Goal: Task Accomplishment & Management: Complete application form

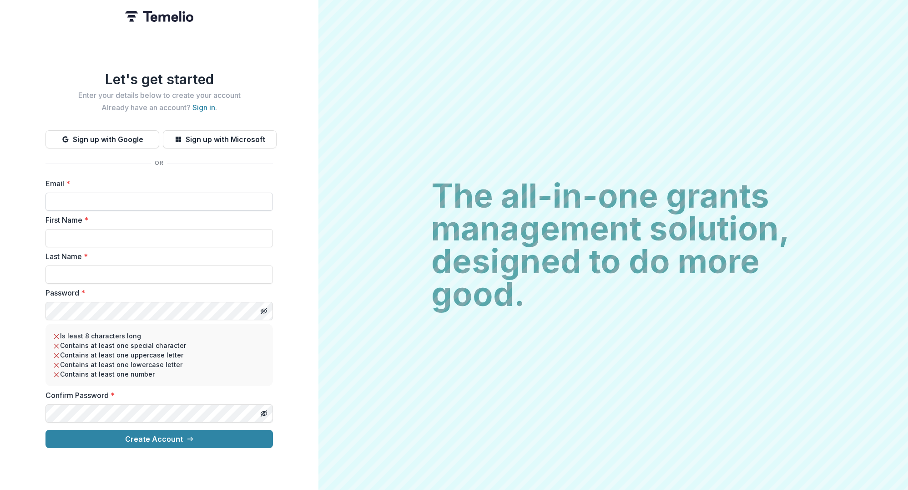
click at [115, 194] on input "Email *" at bounding box center [158, 201] width 227 height 18
type input "**********"
type input "****"
type input "******"
click at [78, 392] on label "Confirm Password *" at bounding box center [156, 394] width 222 height 11
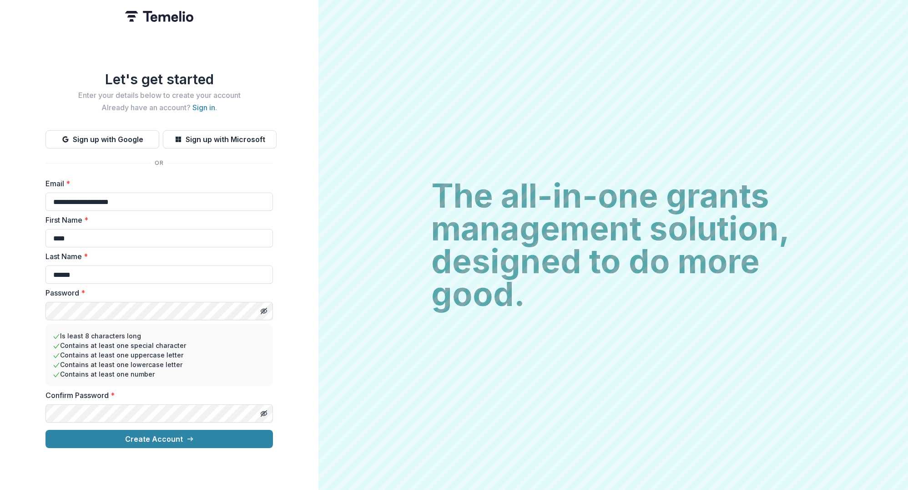
click at [78, 399] on div "Confirm Password *" at bounding box center [158, 405] width 227 height 33
click at [266, 310] on icon "Toggle password visibility" at bounding box center [265, 311] width 4 height 3
click at [28, 378] on div "**********" at bounding box center [159, 245] width 318 height 490
click at [158, 435] on button "Create Account" at bounding box center [158, 438] width 227 height 18
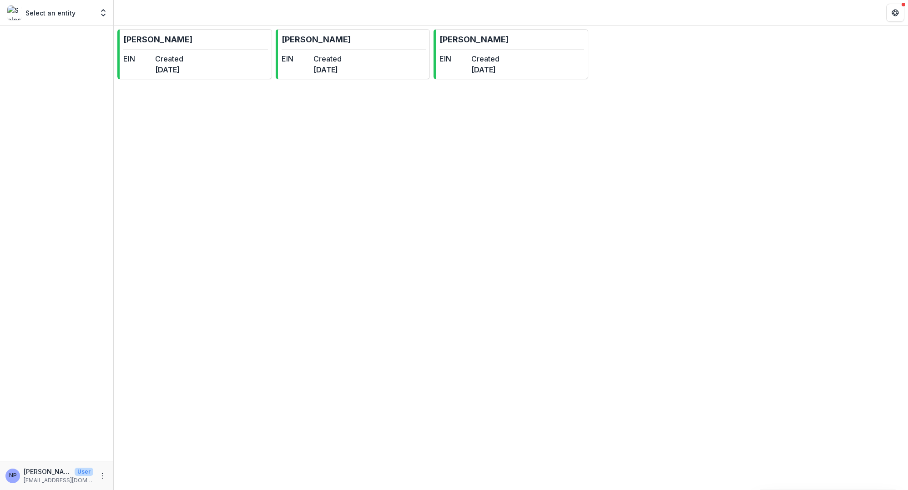
click at [289, 178] on div "[PERSON_NAME] EIN Created [DATE] [PERSON_NAME] EIN Created [DATE] [PERSON_NAME]…" at bounding box center [511, 257] width 794 height 464
click at [583, 168] on div "[PERSON_NAME] EIN Created [DATE] [PERSON_NAME] EIN Created [DATE] [PERSON_NAME]…" at bounding box center [511, 257] width 794 height 464
click at [506, 50] on link "[PERSON_NAME] EIN Created [DATE]" at bounding box center [511, 54] width 155 height 50
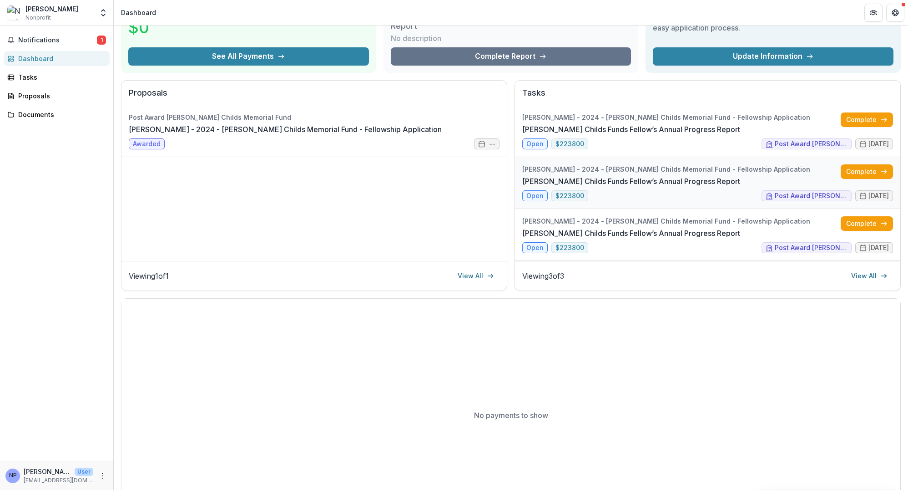
scroll to position [73, 0]
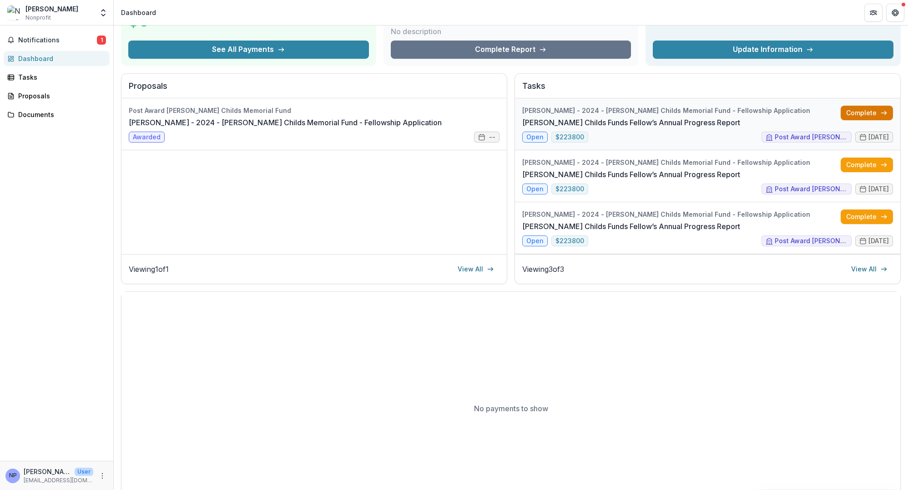
click at [872, 106] on link "Complete" at bounding box center [867, 113] width 52 height 15
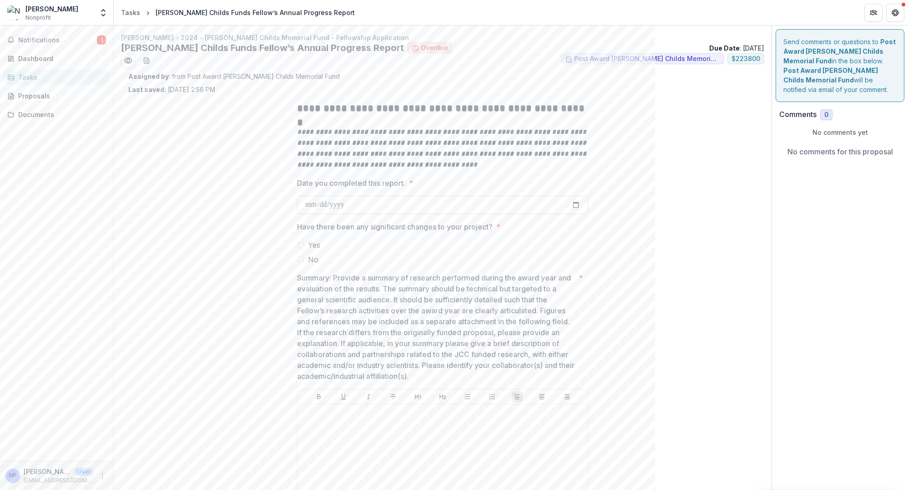
click at [377, 196] on input "Date you completed this report. *" at bounding box center [442, 205] width 291 height 18
click at [377, 202] on input "Date you completed this report. *" at bounding box center [442, 205] width 291 height 18
click at [370, 205] on input "Date you completed this report. *" at bounding box center [442, 205] width 291 height 18
click at [577, 201] on input "Date you completed this report. *" at bounding box center [442, 205] width 291 height 18
type input "**********"
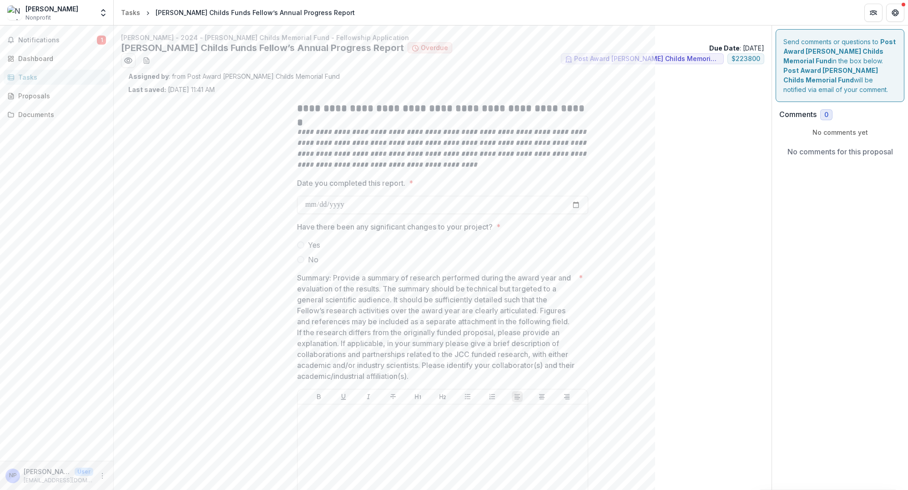
click at [298, 261] on span at bounding box center [300, 259] width 7 height 7
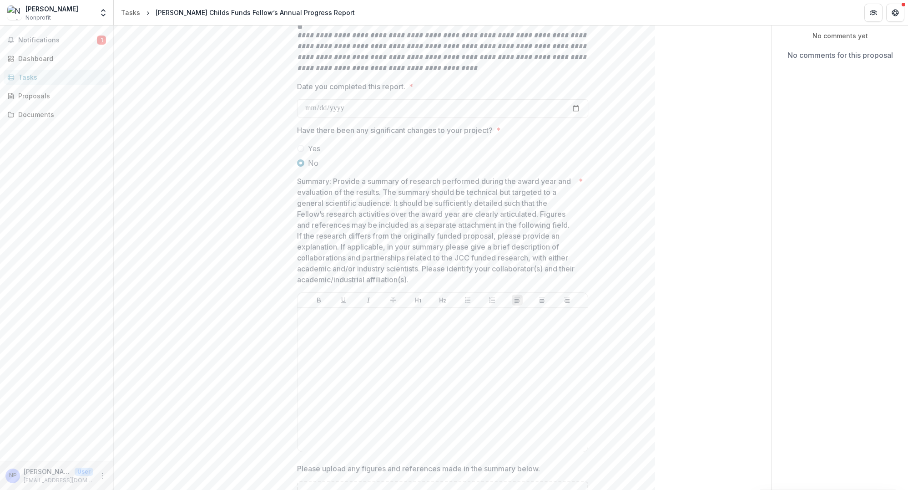
scroll to position [109, 0]
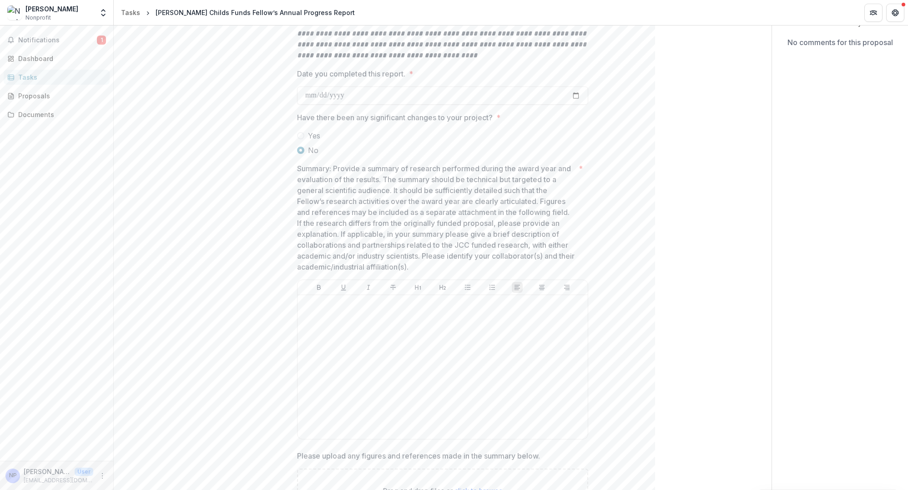
click at [401, 229] on p "Summary: Provide a summary of research performed during the award year and eval…" at bounding box center [436, 217] width 278 height 109
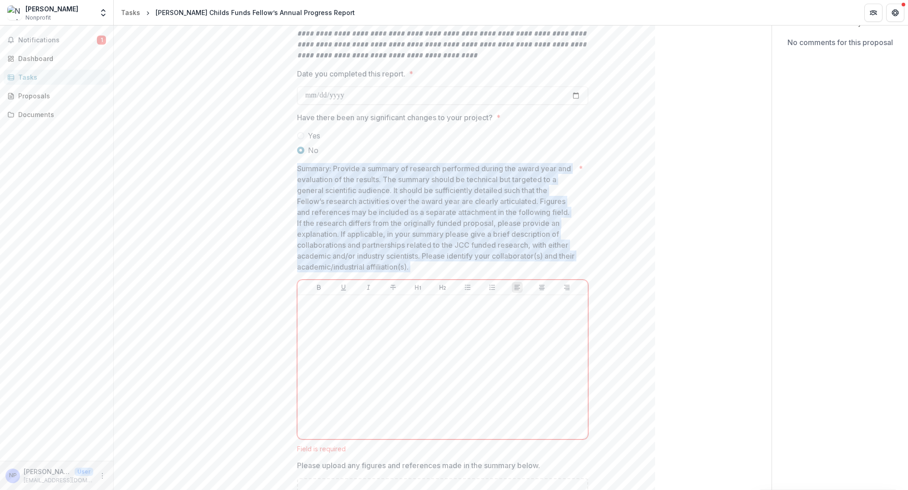
click at [401, 229] on p "Summary: Provide a summary of research performed during the award year and eval…" at bounding box center [436, 217] width 278 height 109
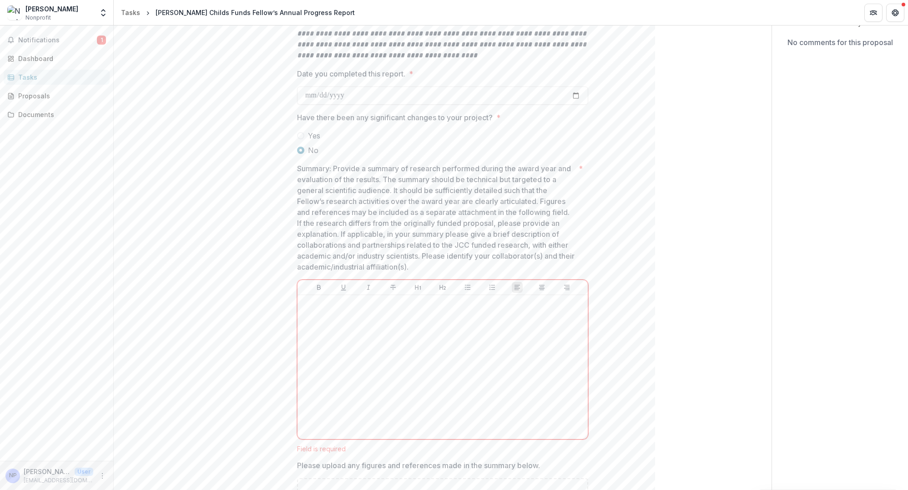
click at [423, 186] on p "Summary: Provide a summary of research performed during the award year and eval…" at bounding box center [436, 217] width 278 height 109
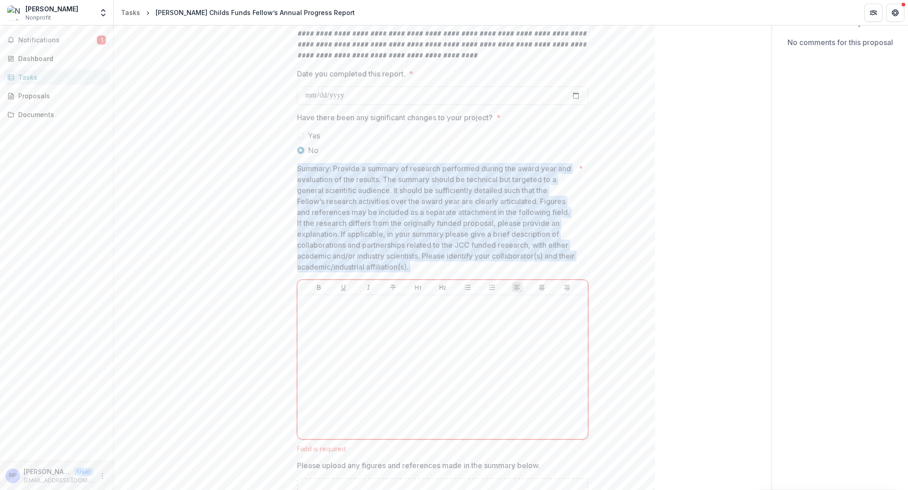
click at [423, 186] on p "Summary: Provide a summary of research performed during the award year and eval…" at bounding box center [436, 217] width 278 height 109
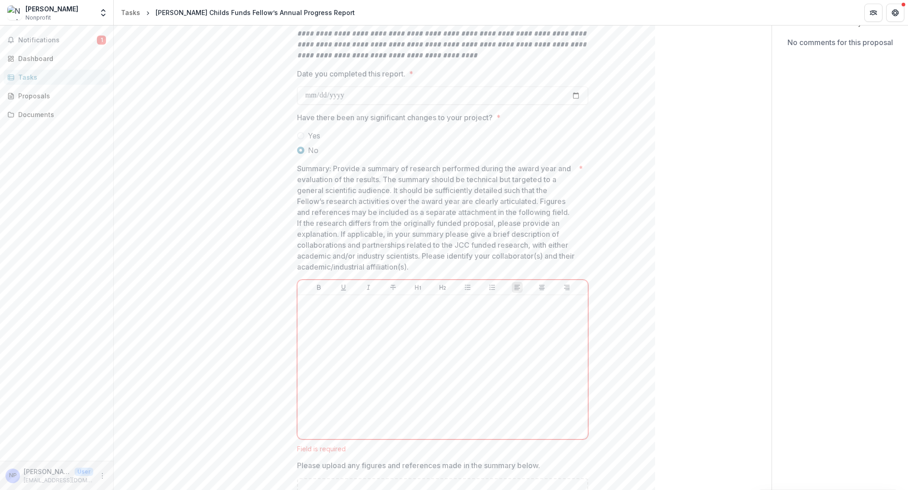
click at [422, 214] on p "Summary: Provide a summary of research performed during the award year and eval…" at bounding box center [436, 217] width 278 height 109
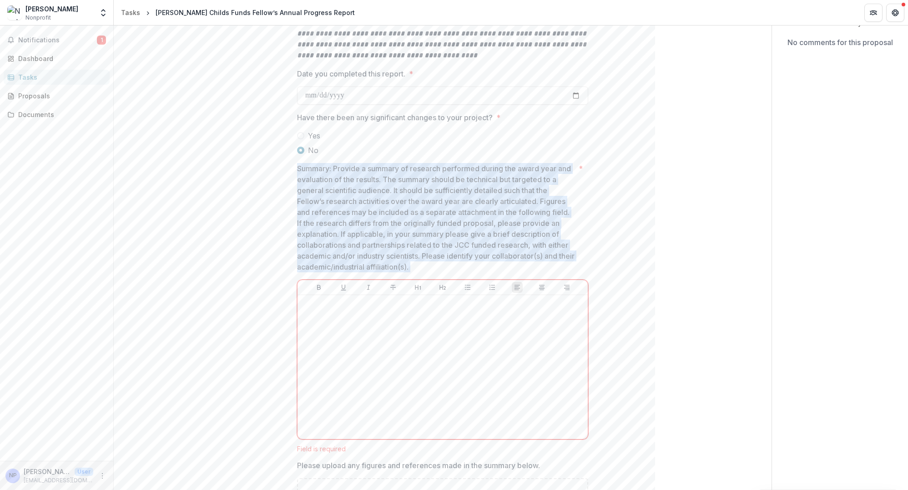
click at [422, 214] on p "Summary: Provide a summary of research performed during the award year and eval…" at bounding box center [436, 217] width 278 height 109
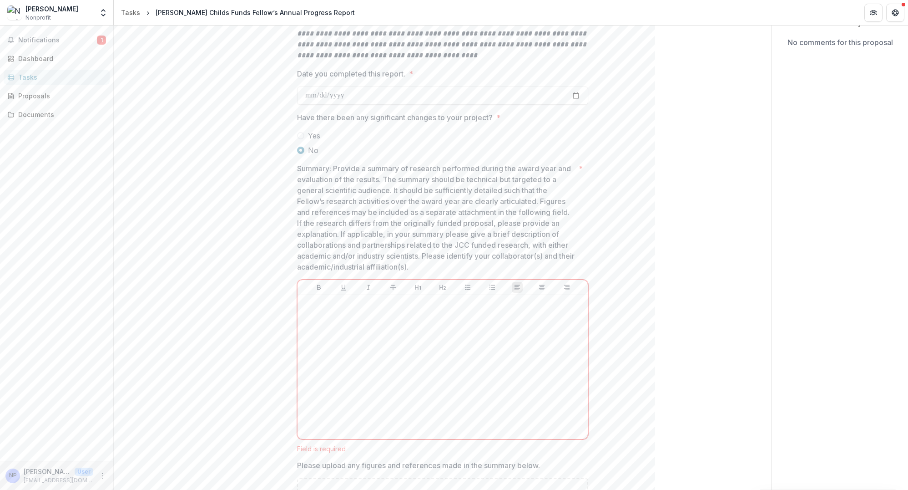
click at [430, 191] on p "Summary: Provide a summary of research performed during the award year and eval…" at bounding box center [436, 217] width 278 height 109
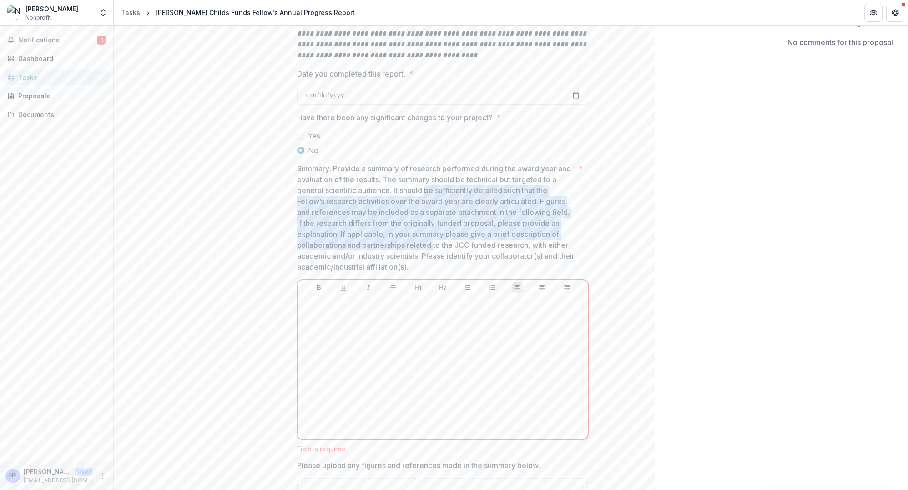
drag, startPoint x: 430, startPoint y: 191, endPoint x: 430, endPoint y: 248, distance: 57.3
click at [430, 248] on p "Summary: Provide a summary of research performed during the award year and eval…" at bounding box center [436, 217] width 278 height 109
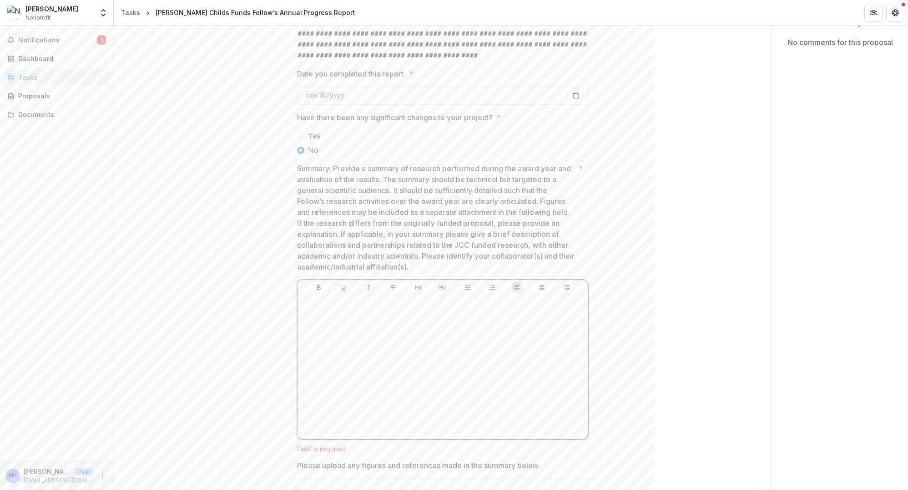
click at [430, 248] on p "Summary: Provide a summary of research performed during the award year and eval…" at bounding box center [436, 217] width 278 height 109
click at [452, 235] on p "Summary: Provide a summary of research performed during the award year and eval…" at bounding box center [436, 217] width 278 height 109
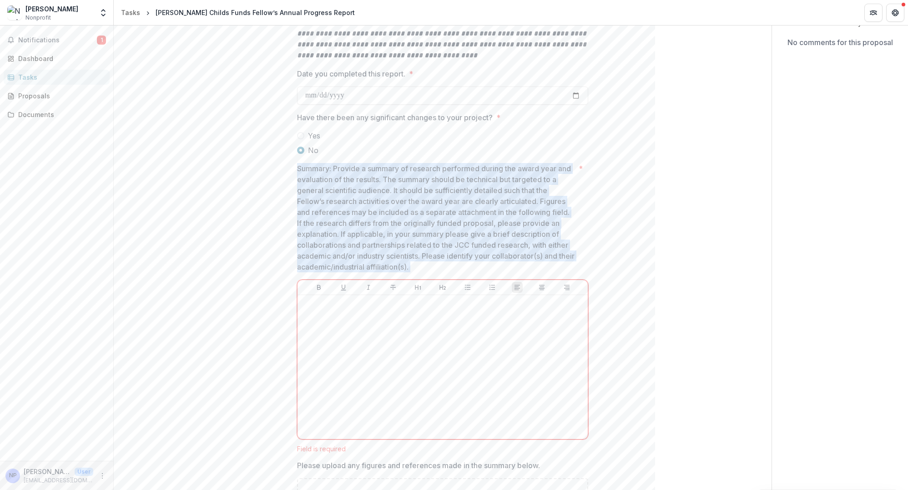
click at [452, 235] on p "Summary: Provide a summary of research performed during the award year and eval…" at bounding box center [436, 217] width 278 height 109
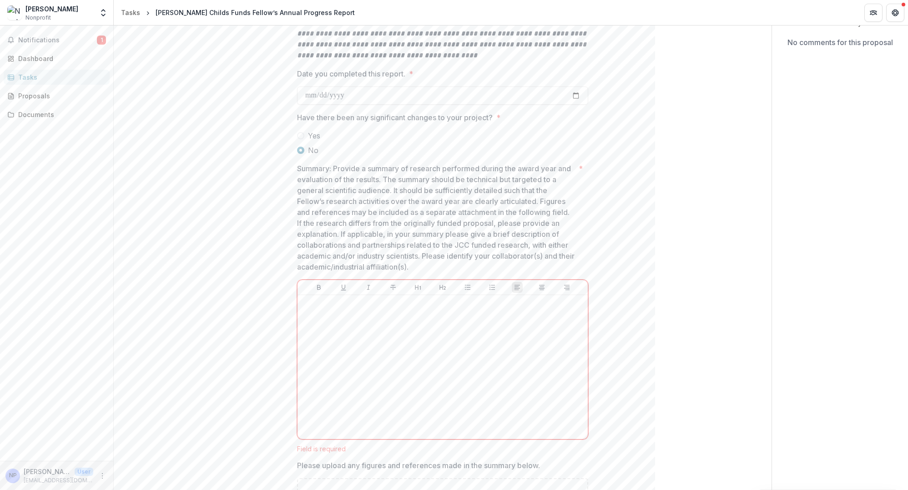
click at [490, 196] on p "Summary: Provide a summary of research performed during the award year and eval…" at bounding box center [436, 217] width 278 height 109
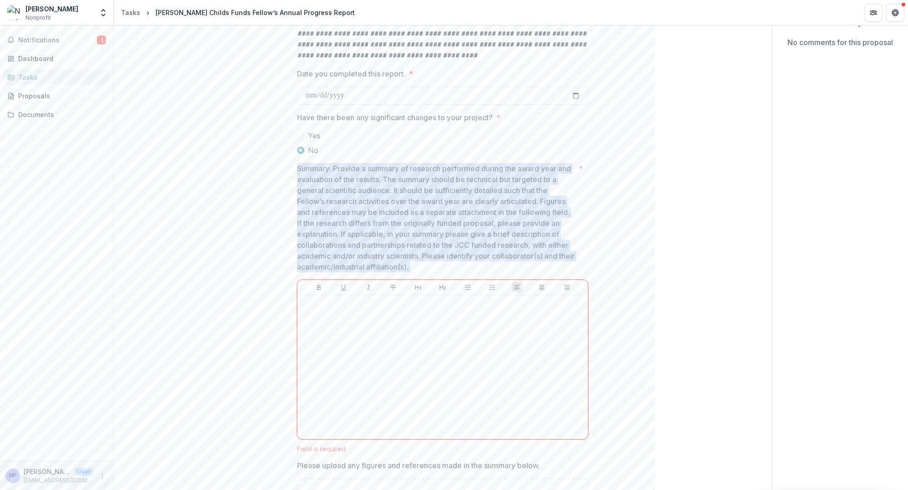
click at [490, 196] on p "Summary: Provide a summary of research performed during the award year and eval…" at bounding box center [436, 217] width 278 height 109
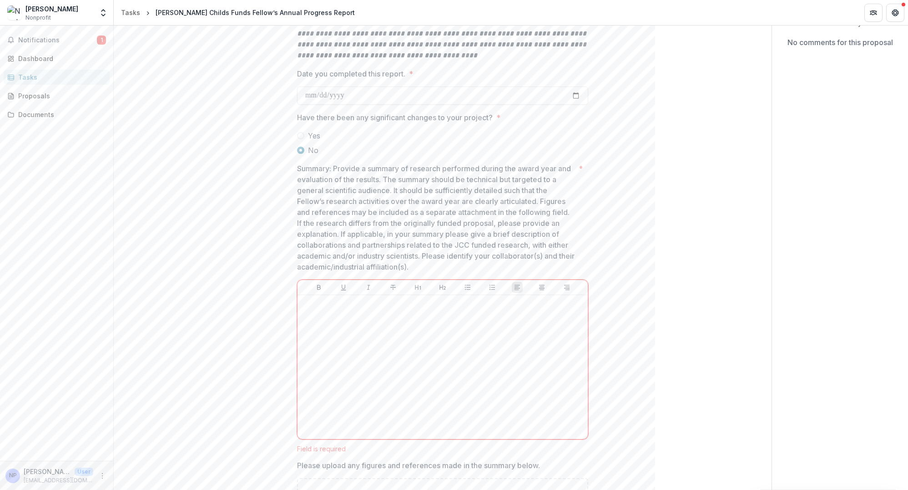
click at [470, 218] on p "Summary: Provide a summary of research performed during the award year and eval…" at bounding box center [436, 217] width 278 height 109
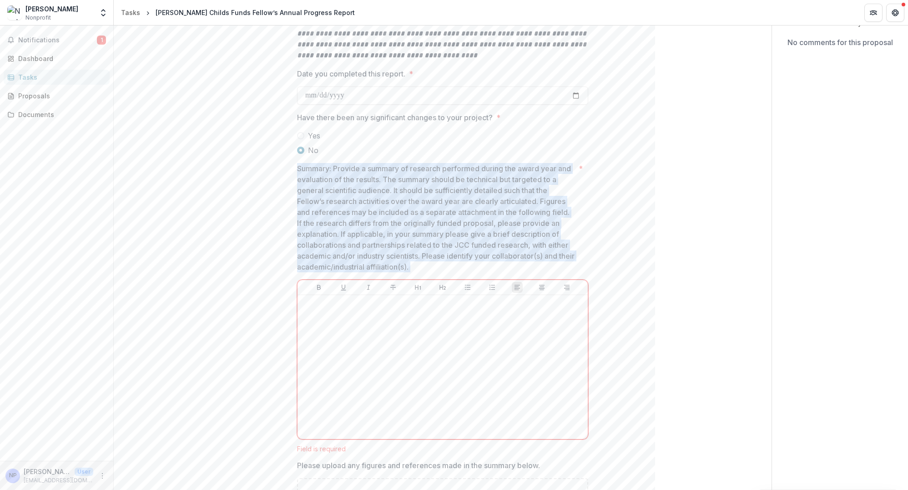
drag, startPoint x: 470, startPoint y: 218, endPoint x: 465, endPoint y: 243, distance: 25.5
click at [465, 243] on p "Summary: Provide a summary of research performed during the award year and eval…" at bounding box center [436, 217] width 278 height 109
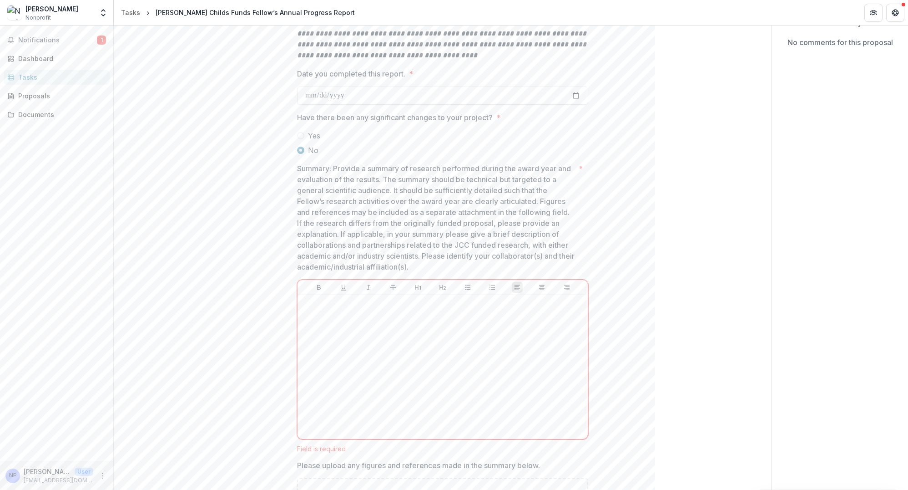
click at [465, 243] on p "Summary: Provide a summary of research performed during the award year and eval…" at bounding box center [436, 217] width 278 height 109
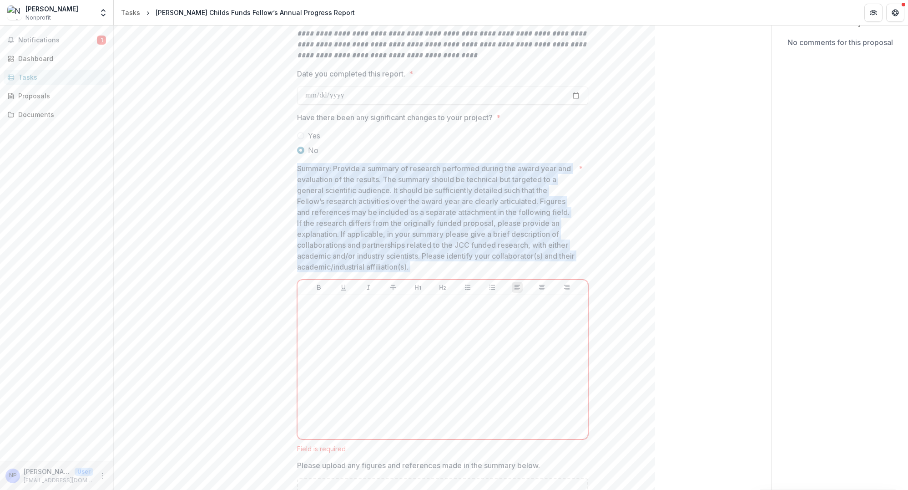
drag, startPoint x: 465, startPoint y: 243, endPoint x: 462, endPoint y: 198, distance: 45.2
click at [462, 198] on p "Summary: Provide a summary of research performed during the award year and eval…" at bounding box center [436, 217] width 278 height 109
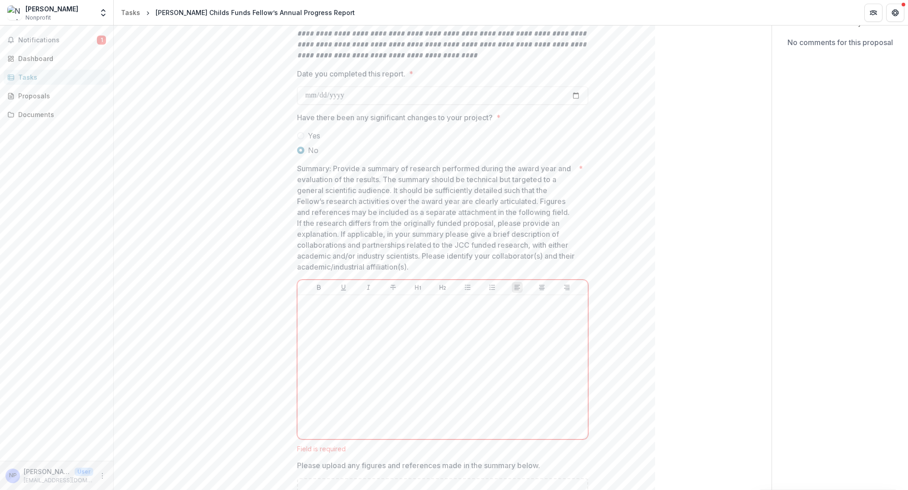
click at [462, 198] on p "Summary: Provide a summary of research performed during the award year and eval…" at bounding box center [436, 217] width 278 height 109
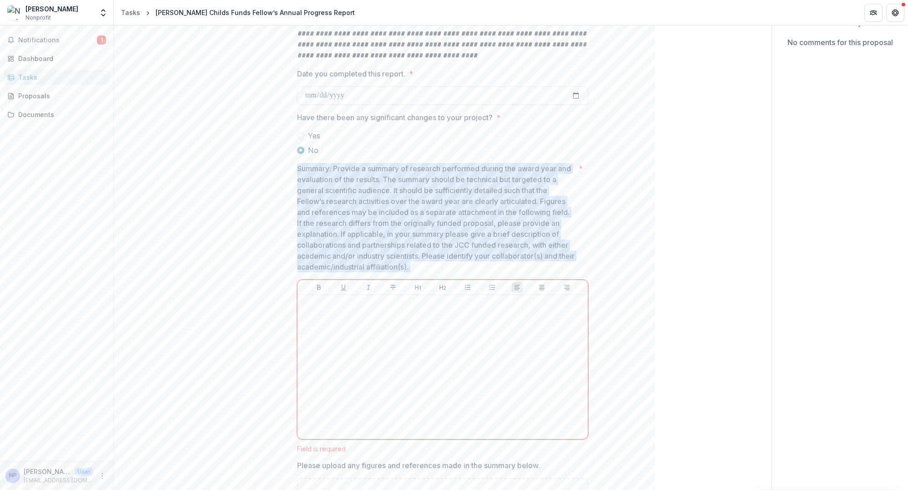
click at [462, 198] on p "Summary: Provide a summary of research performed during the award year and eval…" at bounding box center [436, 217] width 278 height 109
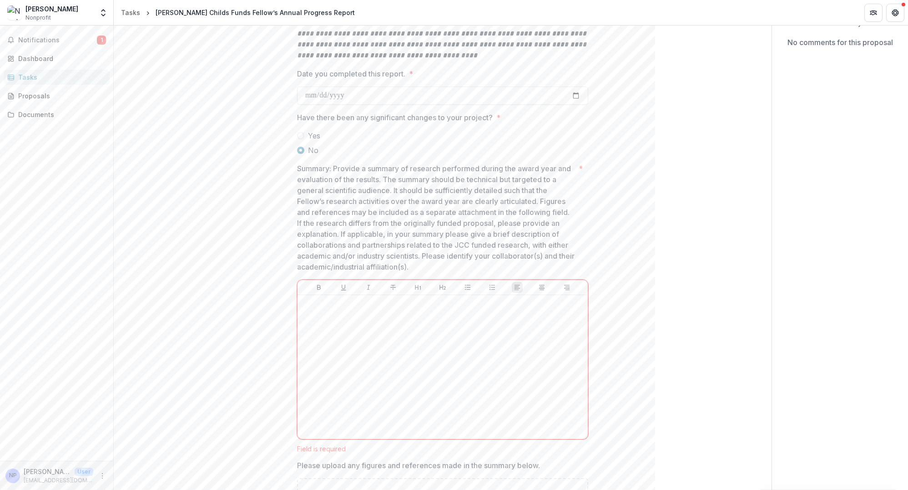
click at [462, 198] on p "Summary: Provide a summary of research performed during the award year and eval…" at bounding box center [436, 217] width 278 height 109
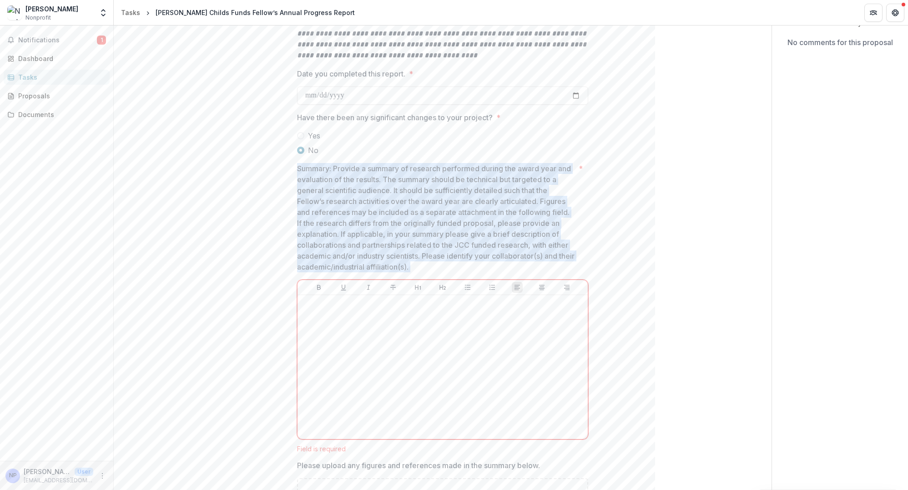
click at [462, 198] on p "Summary: Provide a summary of research performed during the award year and eval…" at bounding box center [436, 217] width 278 height 109
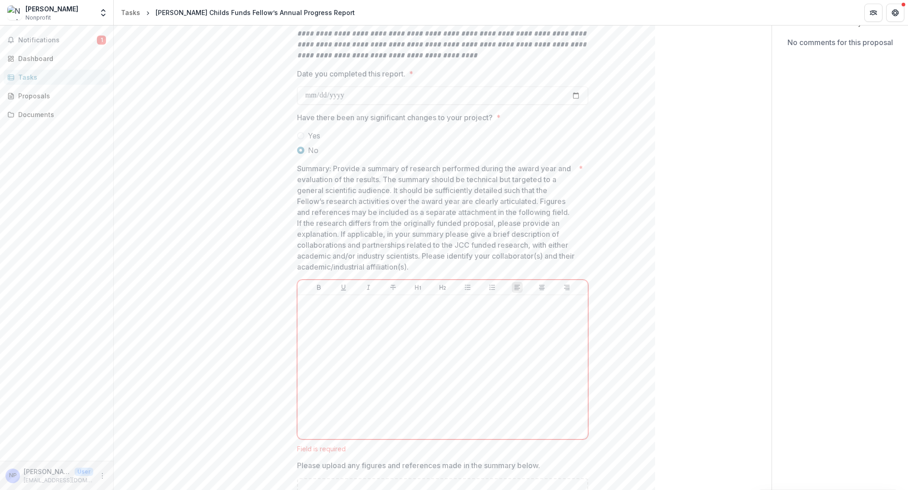
click at [462, 201] on p "Summary: Provide a summary of research performed during the award year and eval…" at bounding box center [436, 217] width 278 height 109
click at [368, 375] on div at bounding box center [442, 366] width 283 height 136
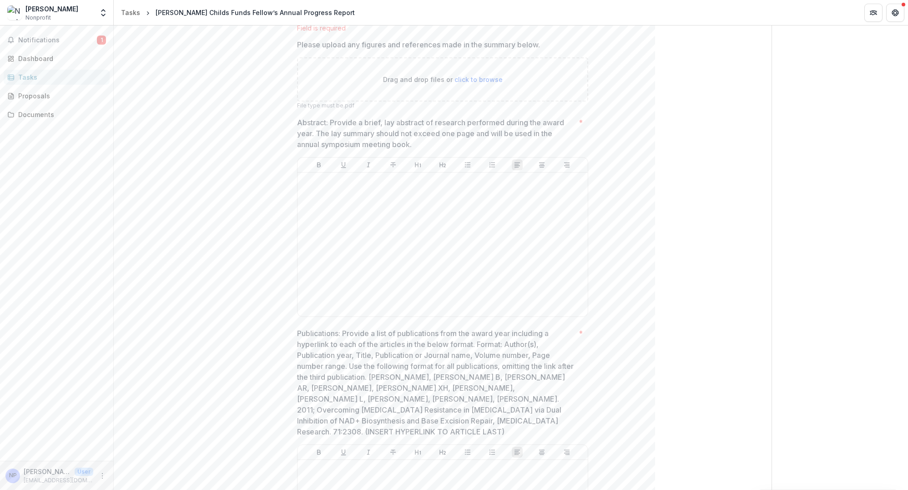
scroll to position [529, 0]
click at [419, 209] on div at bounding box center [442, 245] width 283 height 136
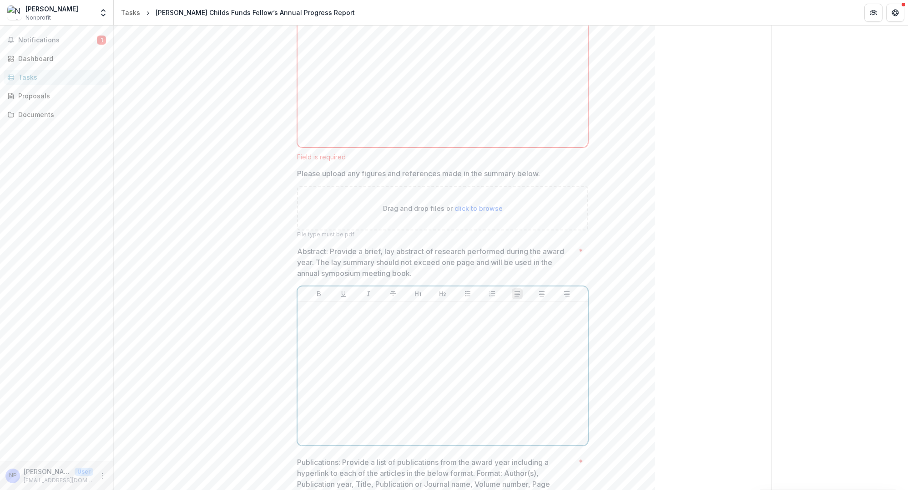
scroll to position [399, 0]
click at [247, 197] on div "**********" at bounding box center [442, 416] width 629 height 1441
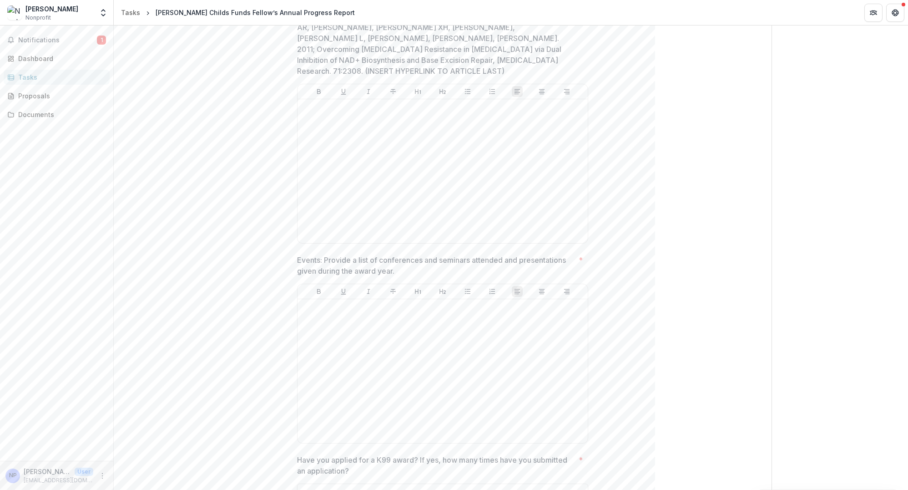
scroll to position [939, 0]
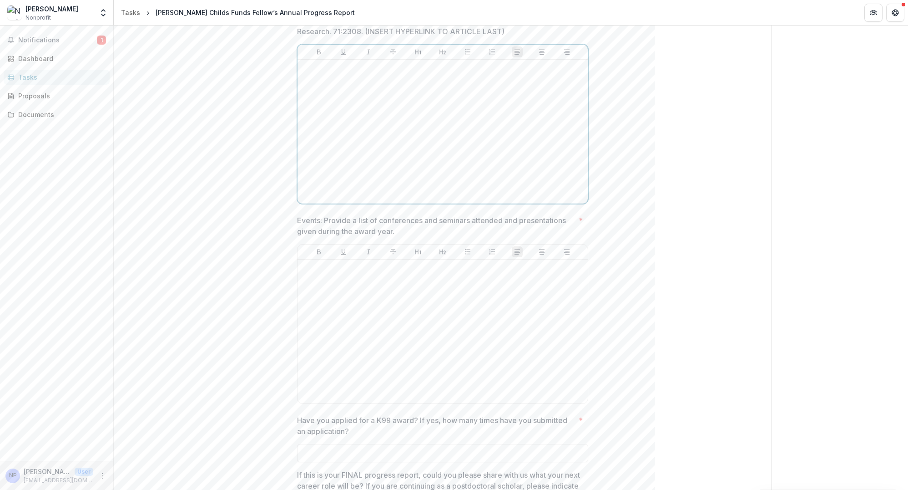
click at [349, 129] on div at bounding box center [442, 131] width 283 height 136
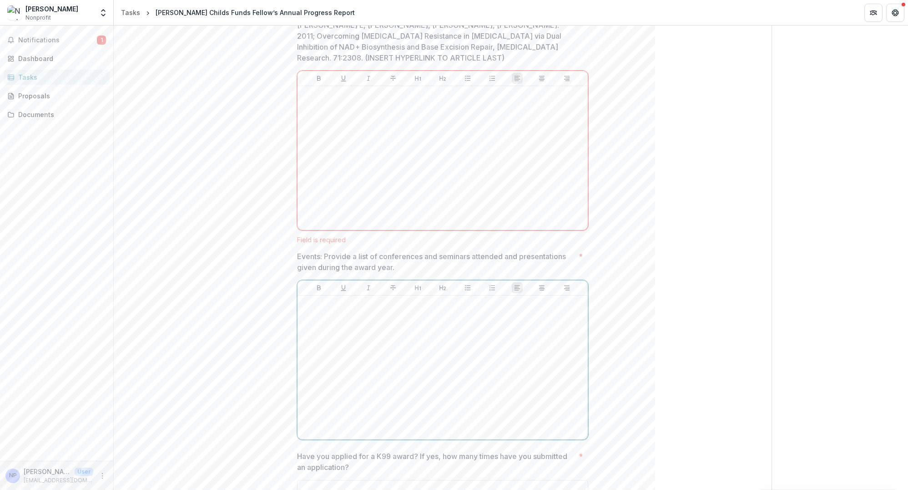
scroll to position [922, 0]
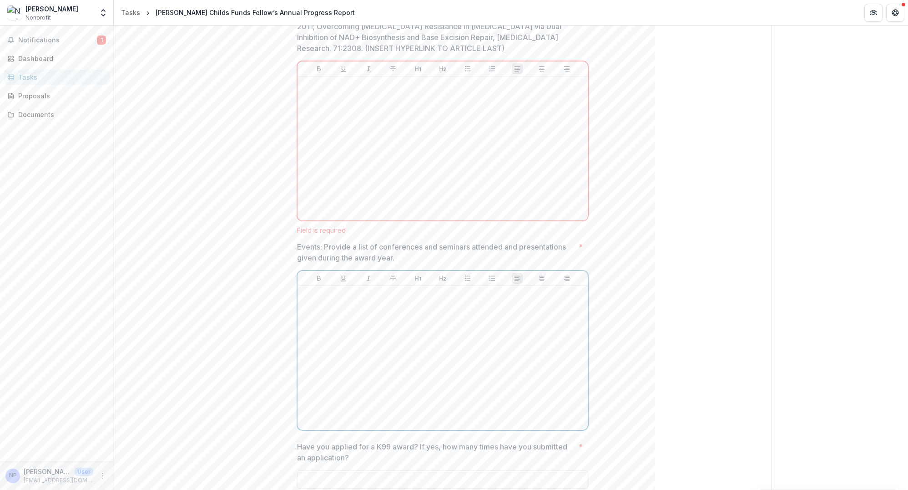
click at [389, 334] on div at bounding box center [442, 357] width 283 height 136
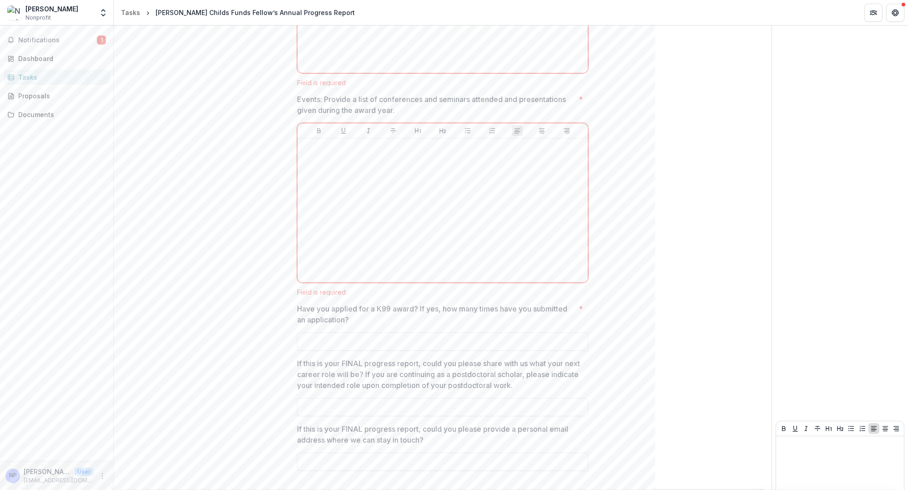
scroll to position [1084, 0]
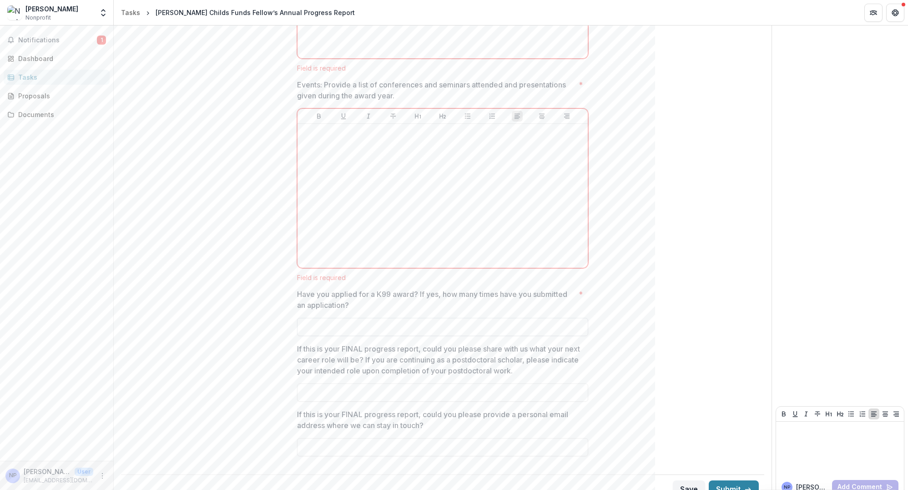
click at [346, 318] on input "Have you applied for a K99 award? If yes, how many times have you submitted an …" at bounding box center [442, 327] width 291 height 18
type input "**"
click at [358, 383] on input "If this is your FINAL progress report, could you please share with us what your…" at bounding box center [442, 392] width 291 height 18
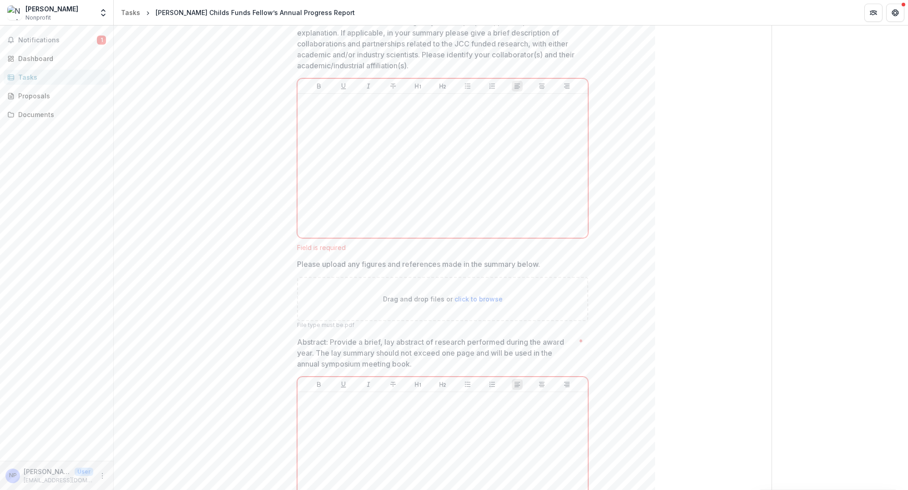
scroll to position [0, 0]
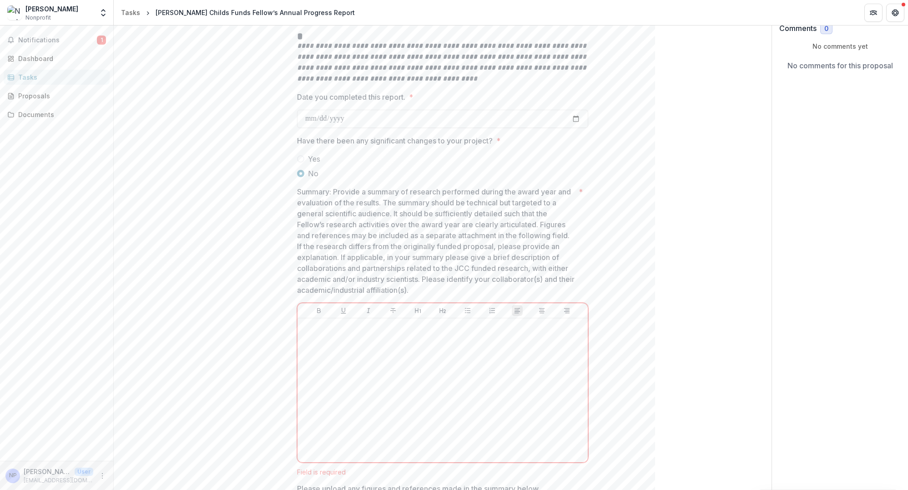
scroll to position [121, 0]
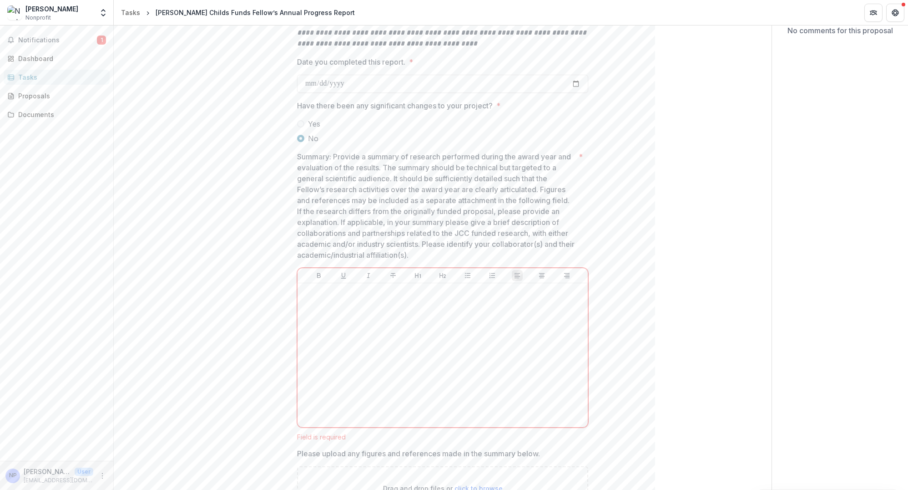
click at [417, 215] on p "Summary: Provide a summary of research performed during the award year and eval…" at bounding box center [436, 205] width 278 height 109
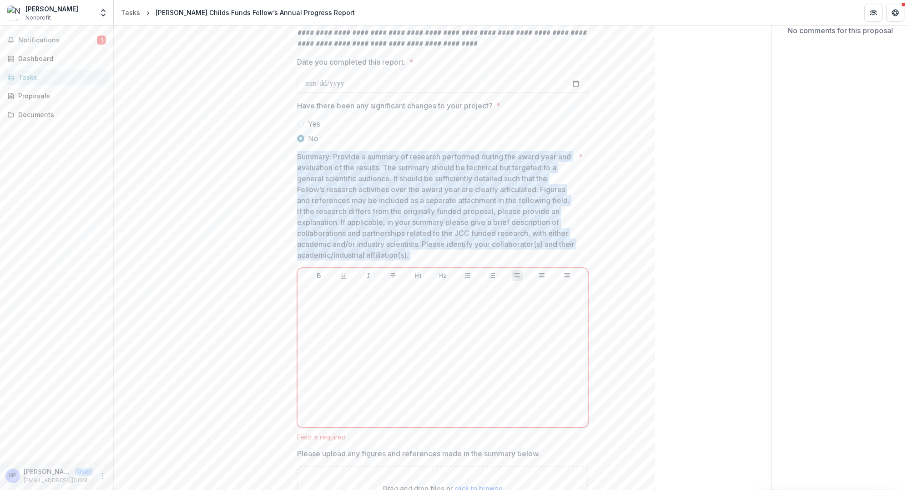
click at [417, 215] on p "Summary: Provide a summary of research performed during the award year and eval…" at bounding box center [436, 205] width 278 height 109
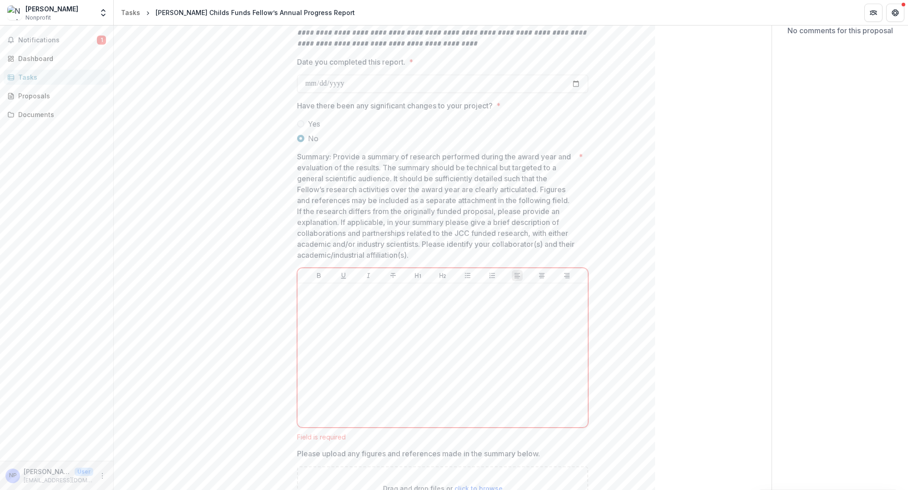
click at [404, 215] on p "Summary: Provide a summary of research performed during the award year and eval…" at bounding box center [436, 205] width 278 height 109
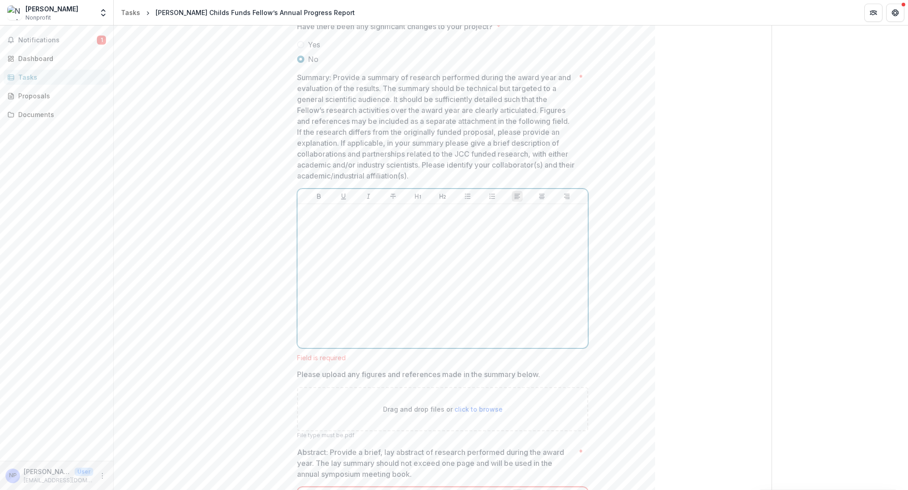
scroll to position [210, 0]
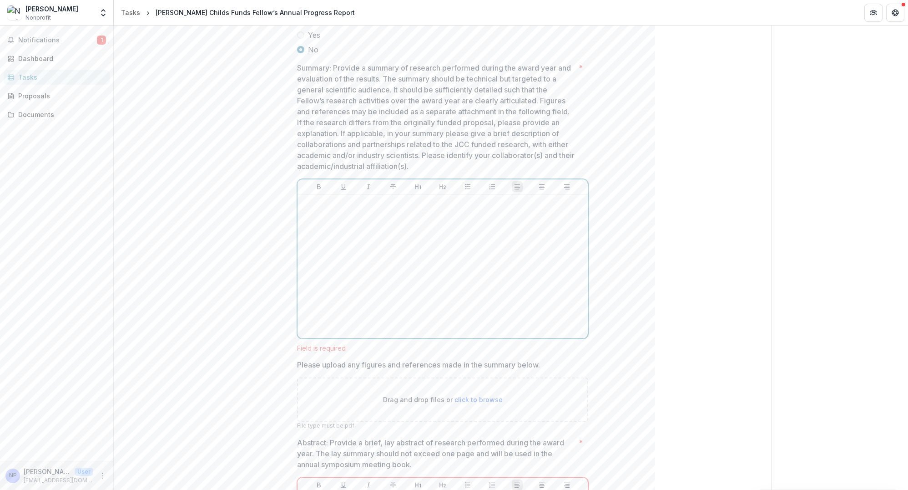
click at [404, 278] on div at bounding box center [442, 266] width 283 height 136
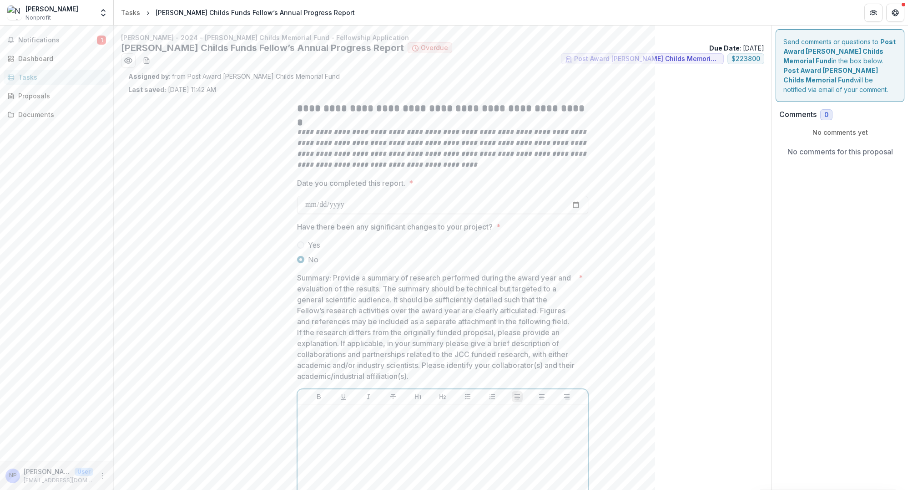
scroll to position [0, 0]
